Goal: Transaction & Acquisition: Purchase product/service

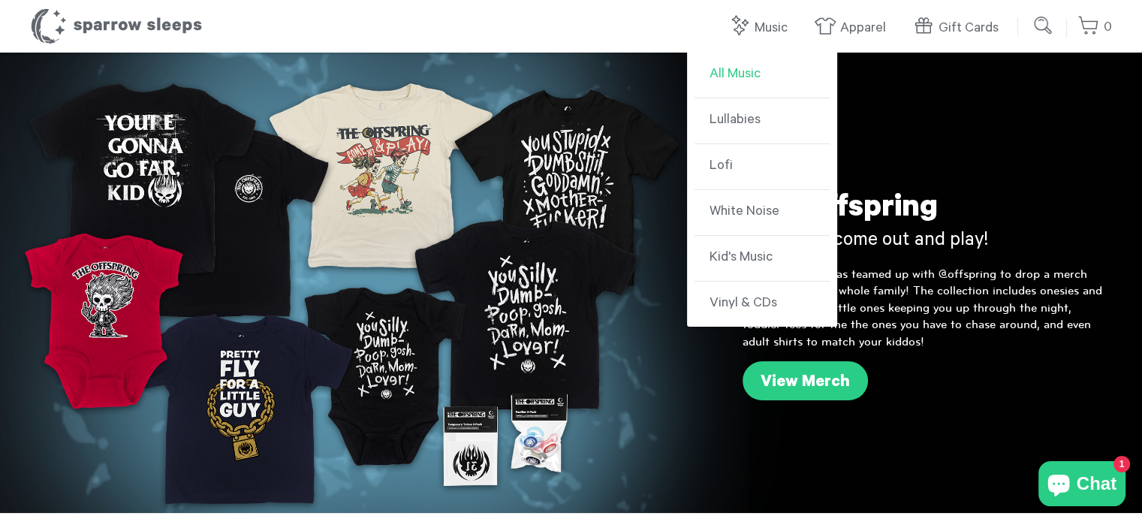
click at [727, 74] on link "All Music" at bounding box center [762, 76] width 135 height 46
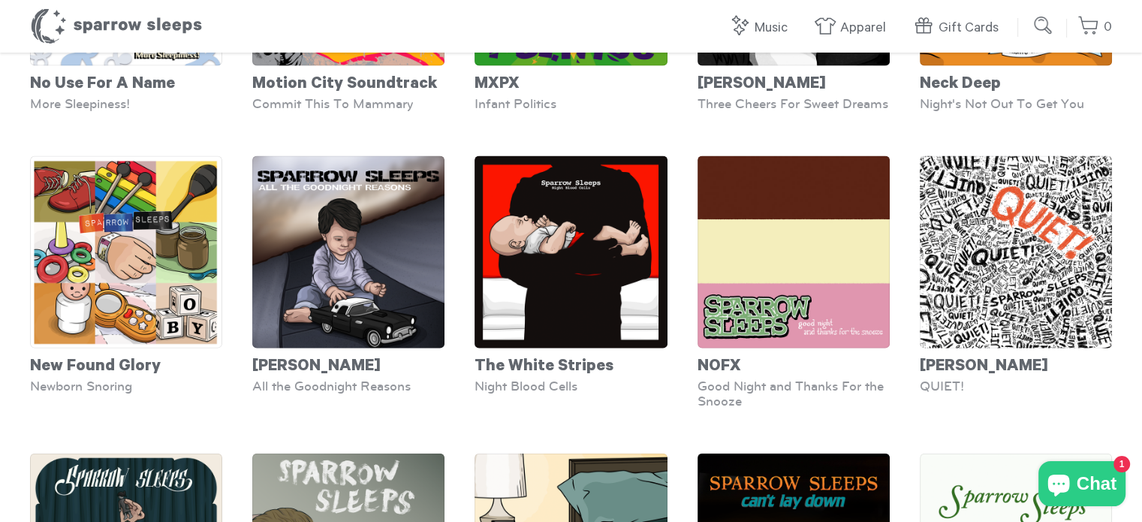
scroll to position [3248, 0]
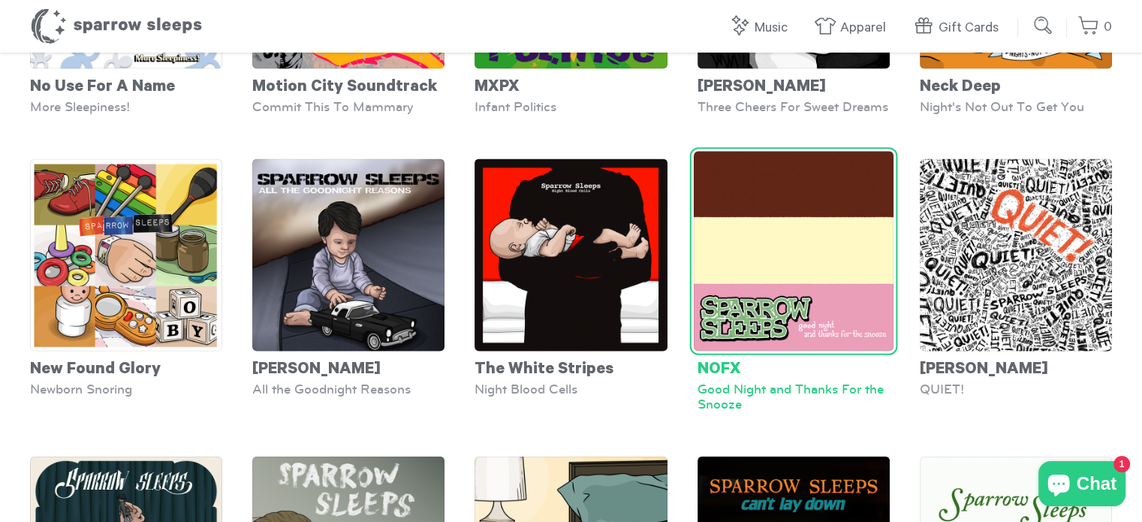
click at [807, 295] on img at bounding box center [793, 252] width 200 height 200
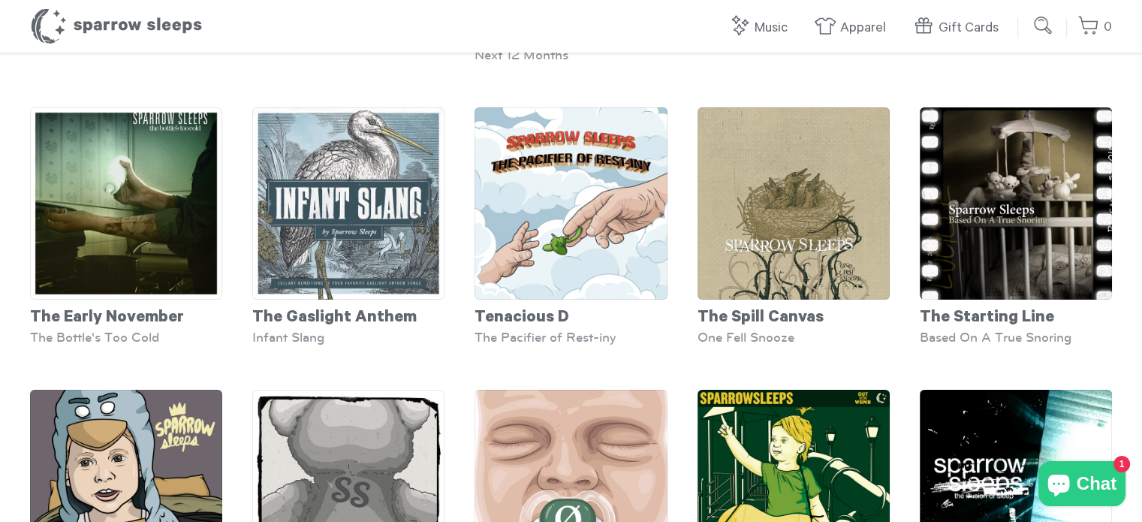
scroll to position [5112, 0]
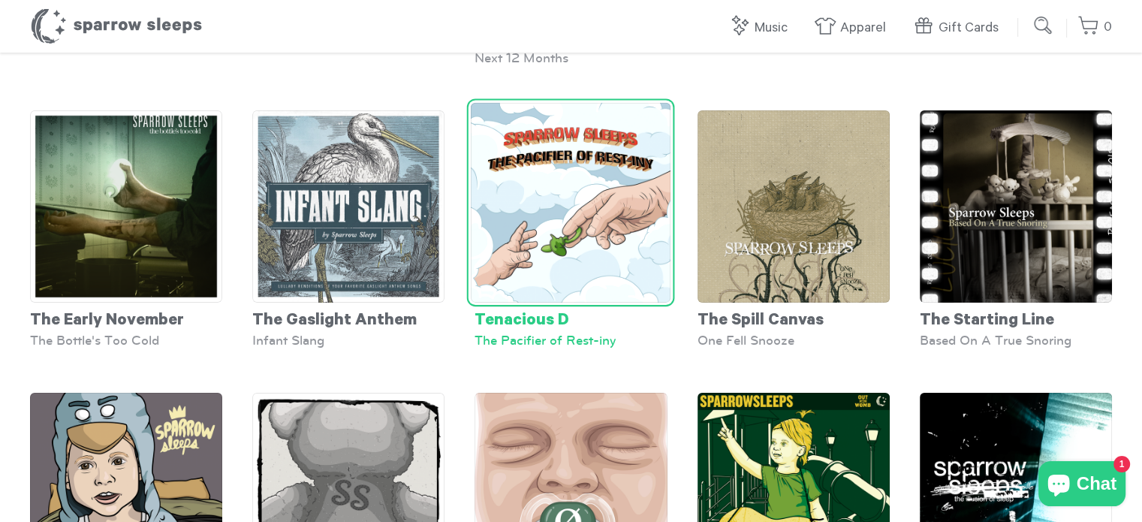
click at [563, 222] on img at bounding box center [571, 203] width 200 height 200
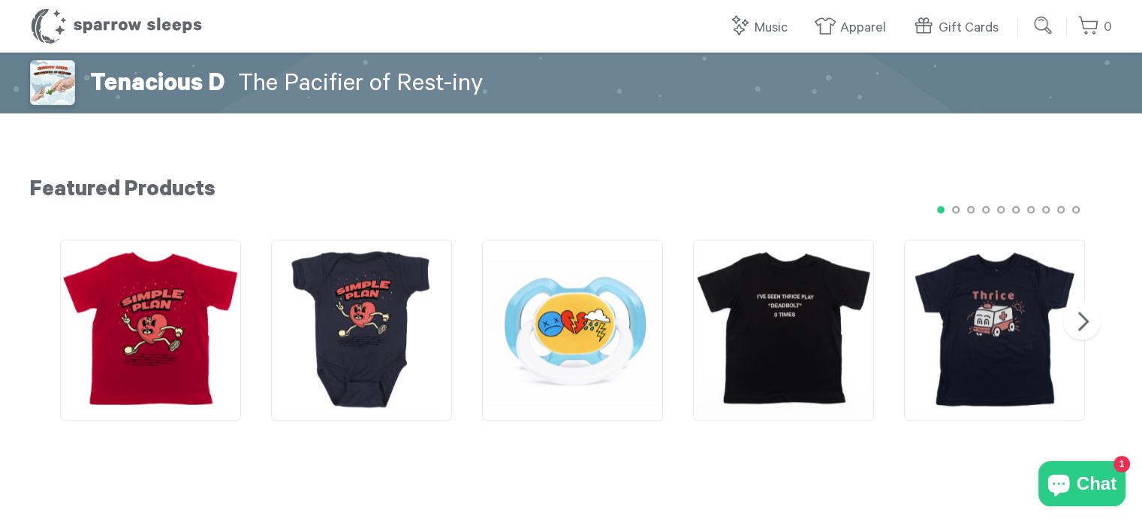
scroll to position [1620, 0]
